Goal: Task Accomplishment & Management: Manage account settings

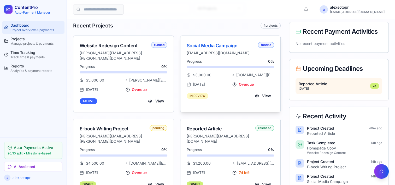
scroll to position [104, 0]
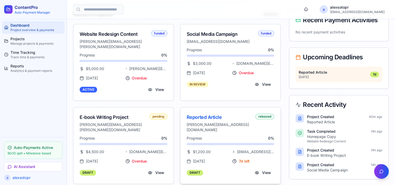
click at [224, 136] on div "Progress 0 %" at bounding box center [231, 138] width 88 height 5
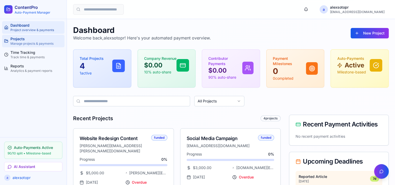
click at [21, 38] on div "Projects" at bounding box center [36, 38] width 52 height 5
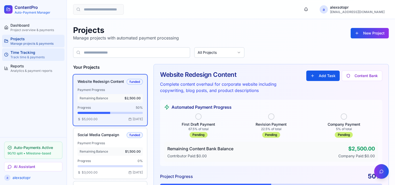
click at [18, 55] on div "Track time & payments" at bounding box center [36, 57] width 52 height 4
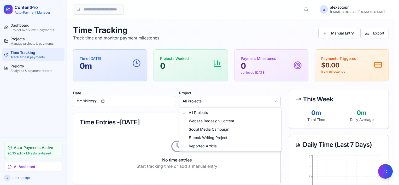
click at [228, 98] on html "**********" at bounding box center [199, 155] width 399 height 311
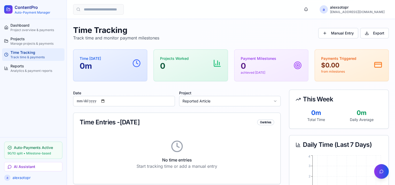
click at [98, 61] on p "0m" at bounding box center [90, 65] width 21 height 9
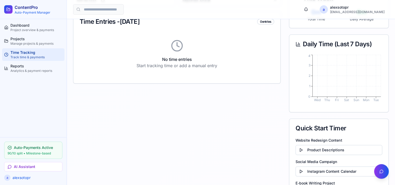
scroll to position [125, 0]
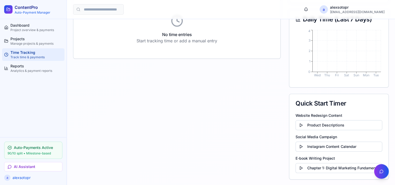
click at [317, 102] on div "Quick Start Timer" at bounding box center [339, 103] width 87 height 6
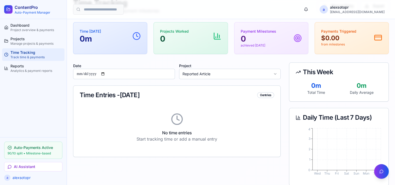
scroll to position [0, 0]
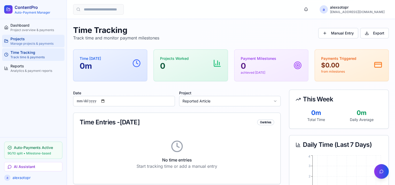
click at [21, 41] on div "Projects" at bounding box center [36, 38] width 52 height 5
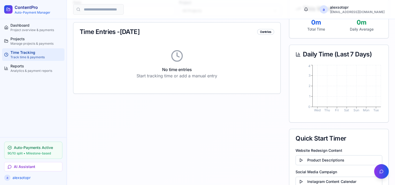
scroll to position [47, 0]
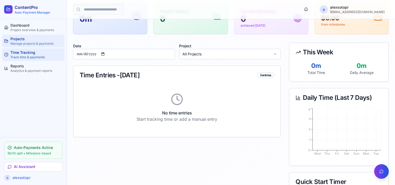
click at [19, 42] on div "Manage projects & payments" at bounding box center [36, 44] width 52 height 4
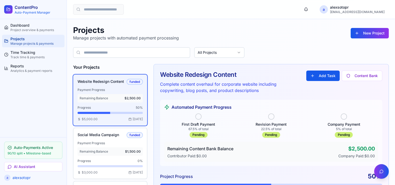
click at [303, 49] on div "All Projects" at bounding box center [231, 52] width 316 height 10
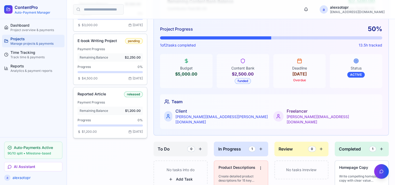
scroll to position [157, 0]
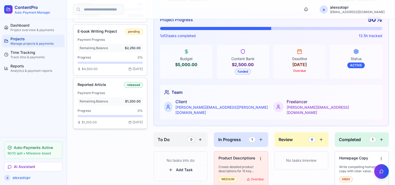
click at [103, 101] on span "Remaining Balance" at bounding box center [94, 101] width 28 height 4
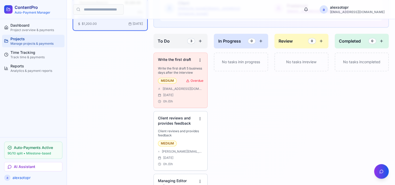
scroll to position [263, 0]
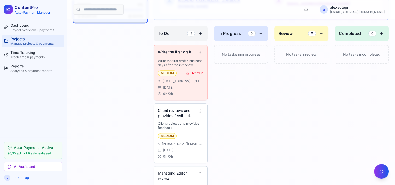
click at [249, 10] on div "a alexsotopr alexsotopr@hotmail.com" at bounding box center [231, 9] width 328 height 19
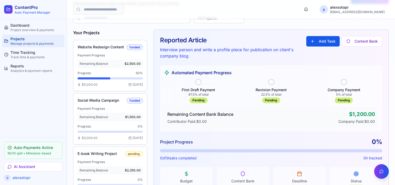
scroll to position [104, 0]
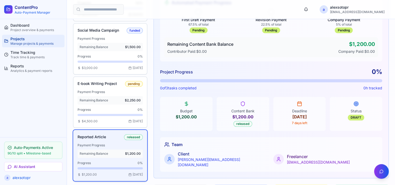
click at [92, 147] on div "Payment Progress Remaining Balance $1,200.00" at bounding box center [110, 150] width 65 height 15
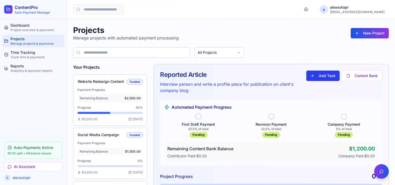
click at [321, 77] on button "Add Task" at bounding box center [322, 76] width 33 height 10
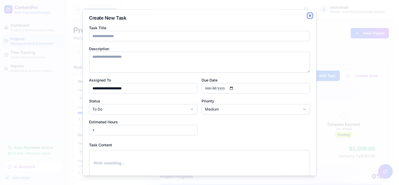
click at [308, 14] on icon "button" at bounding box center [310, 16] width 4 height 4
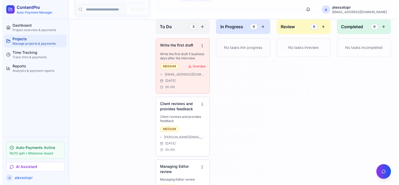
scroll to position [261, 0]
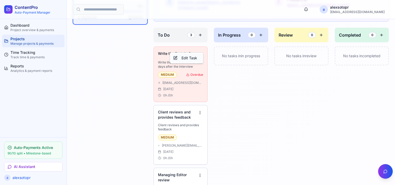
click at [194, 56] on div "Edit Task" at bounding box center [186, 58] width 31 height 8
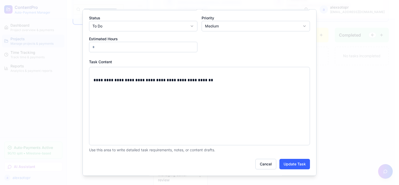
scroll to position [0, 0]
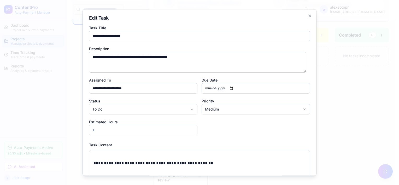
click at [152, 89] on input "**********" at bounding box center [143, 88] width 108 height 10
drag, startPoint x: 186, startPoint y: 61, endPoint x: 193, endPoint y: 59, distance: 6.9
click at [186, 61] on textarea "**********" at bounding box center [197, 62] width 217 height 21
drag, startPoint x: 200, startPoint y: 56, endPoint x: 77, endPoint y: 55, distance: 122.8
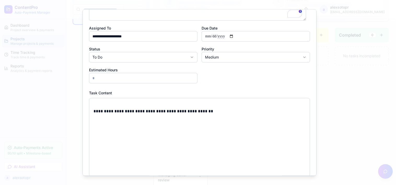
scroll to position [52, 0]
click at [206, 109] on p "**********" at bounding box center [198, 110] width 208 height 7
click at [116, 79] on input "*" at bounding box center [143, 78] width 108 height 10
drag, startPoint x: 133, startPoint y: 78, endPoint x: 89, endPoint y: 75, distance: 43.7
click at [89, 75] on input "*" at bounding box center [143, 78] width 108 height 10
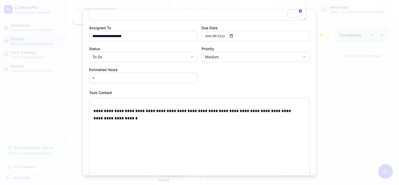
click at [164, 132] on div "**********" at bounding box center [199, 137] width 221 height 78
click at [245, 129] on div "**********" at bounding box center [199, 137] width 221 height 78
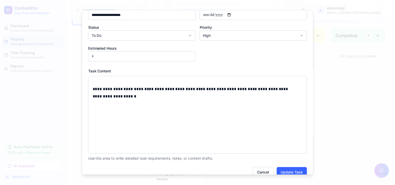
scroll to position [87, 0]
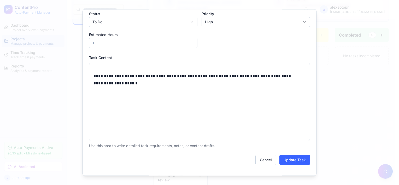
click at [298, 162] on button "Update Task" at bounding box center [295, 160] width 31 height 10
type input "*"
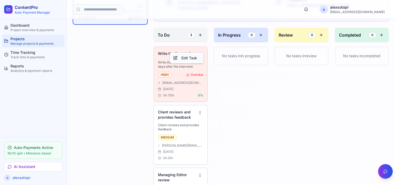
click at [182, 60] on div "Edit Task" at bounding box center [186, 58] width 31 height 8
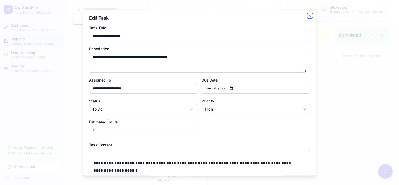
click at [308, 15] on icon "button" at bounding box center [310, 16] width 4 height 4
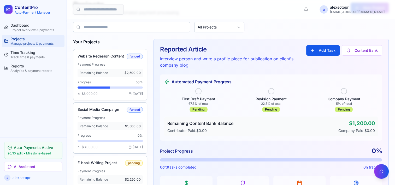
scroll to position [0, 0]
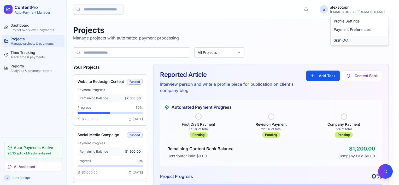
click at [343, 40] on div "Sign Out" at bounding box center [360, 40] width 56 height 8
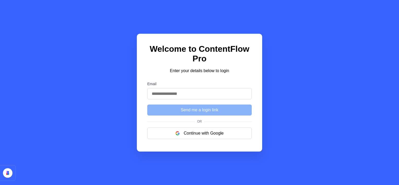
click at [180, 96] on input "Email" at bounding box center [199, 93] width 104 height 11
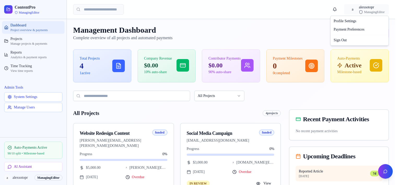
click at [371, 10] on html "ContentPro ManagingEditor Dashboard Project overview & payments Projects Manage…" at bounding box center [199, 147] width 399 height 294
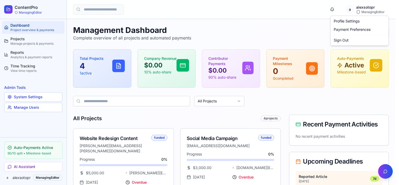
click at [305, 13] on html "ContentPro ManagingEditor Dashboard Project overview & payments Projects Manage…" at bounding box center [199, 147] width 399 height 294
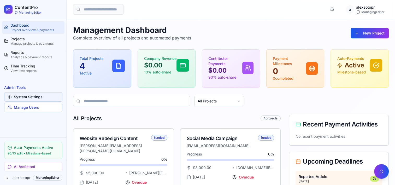
click at [28, 95] on button "System Settings" at bounding box center [33, 96] width 58 height 9
click at [29, 108] on button "Manage Users" at bounding box center [33, 107] width 58 height 9
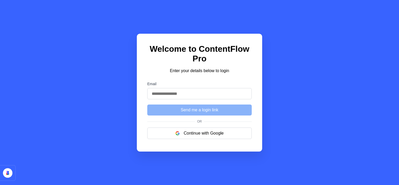
click at [225, 95] on input "Email" at bounding box center [199, 93] width 104 height 11
type input "**********"
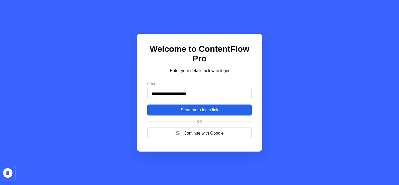
click at [202, 114] on button "Send me a login link" at bounding box center [199, 109] width 104 height 11
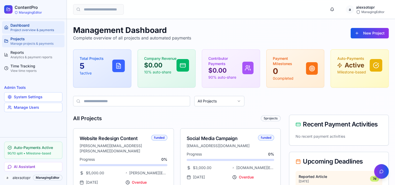
click at [22, 42] on div "Manage projects & payments" at bounding box center [36, 44] width 52 height 4
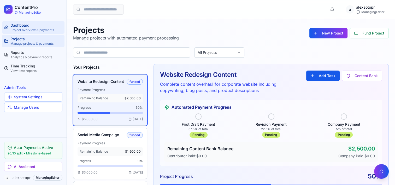
click at [22, 27] on div "Dashboard" at bounding box center [36, 25] width 52 height 5
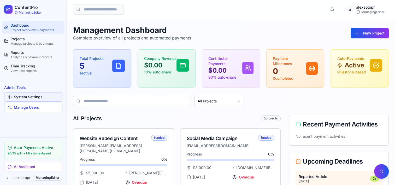
click at [33, 98] on button "System Settings" at bounding box center [33, 96] width 58 height 9
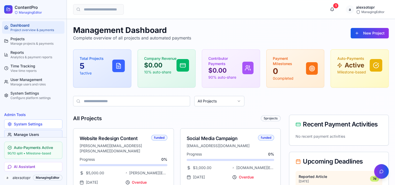
click at [28, 133] on link "Manage Users" at bounding box center [33, 134] width 58 height 9
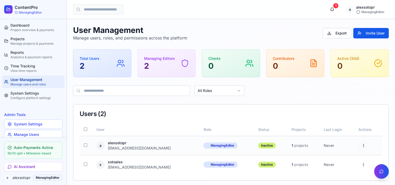
click at [362, 146] on html "ContentPro ManagingEditor Dashboard Project overview & payments Projects Manage…" at bounding box center [197, 93] width 395 height 187
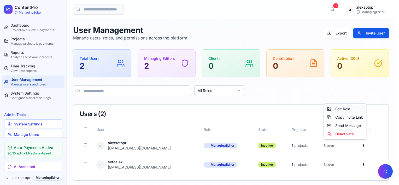
click at [338, 106] on div "Edit Role" at bounding box center [345, 109] width 40 height 8
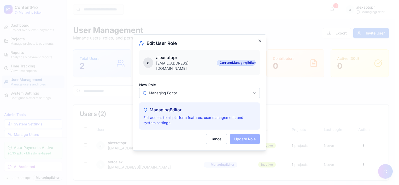
click at [181, 92] on body "**********" at bounding box center [197, 93] width 395 height 187
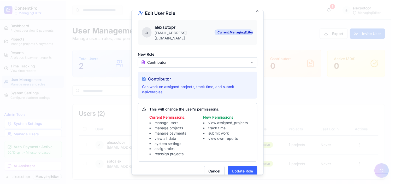
scroll to position [8, 0]
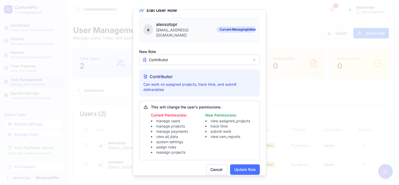
click at [251, 164] on button "Update Role" at bounding box center [245, 169] width 30 height 10
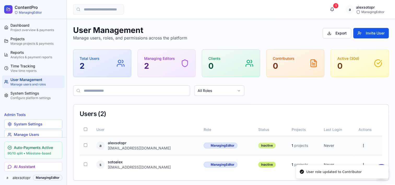
click at [258, 145] on div "Inactive" at bounding box center [267, 146] width 18 height 6
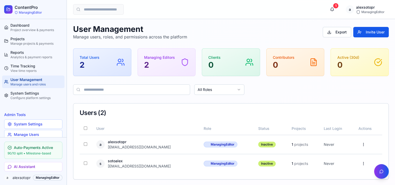
scroll to position [1, 0]
click at [23, 66] on div "Time Tracking" at bounding box center [36, 65] width 52 height 5
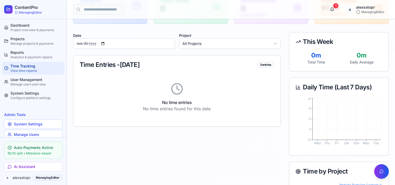
scroll to position [57, 0]
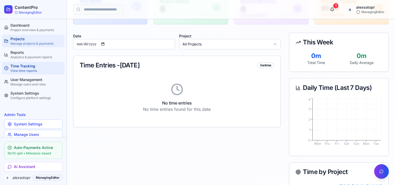
click at [21, 40] on div "Projects" at bounding box center [36, 38] width 52 height 5
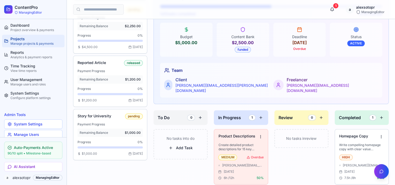
scroll to position [228, 0]
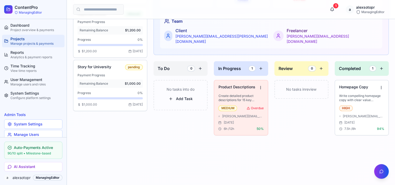
click at [307, 115] on div "No tasks in review" at bounding box center [302, 132] width 54 height 104
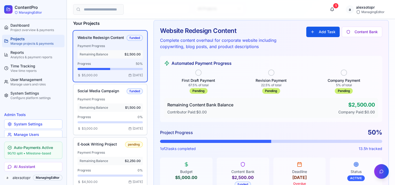
scroll to position [0, 0]
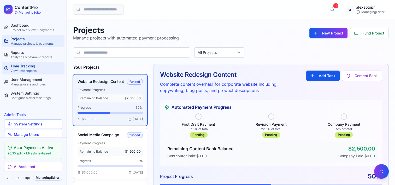
click at [27, 69] on div "View time reports" at bounding box center [36, 71] width 52 height 4
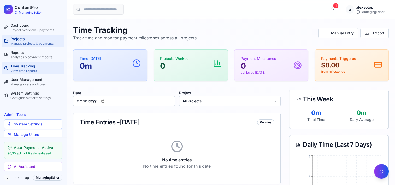
click at [25, 41] on div "Projects" at bounding box center [36, 38] width 52 height 5
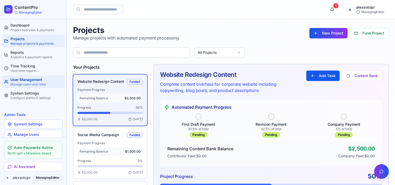
click at [31, 85] on div "Manage users and roles" at bounding box center [36, 84] width 52 height 4
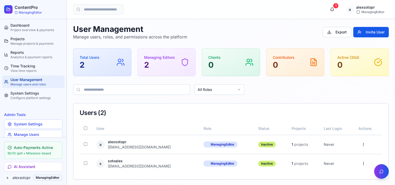
scroll to position [1, 0]
